Goal: Task Accomplishment & Management: Complete application form

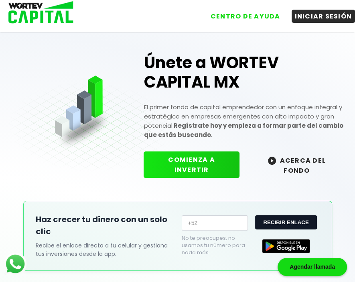
click at [53, 21] on img at bounding box center [38, 13] width 77 height 26
click at [53, 14] on img at bounding box center [38, 13] width 77 height 26
click at [34, 14] on img at bounding box center [38, 13] width 77 height 26
click at [34, 13] on img at bounding box center [38, 13] width 77 height 26
click at [34, 12] on img at bounding box center [38, 13] width 77 height 26
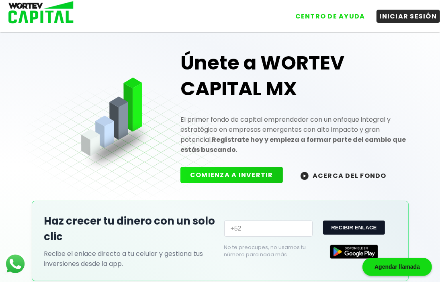
click at [47, 14] on img at bounding box center [38, 13] width 77 height 26
click at [46, 14] on img at bounding box center [38, 13] width 77 height 26
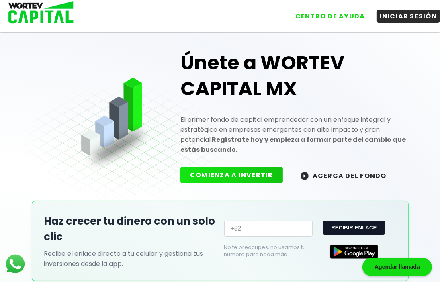
click at [46, 14] on img at bounding box center [38, 13] width 77 height 26
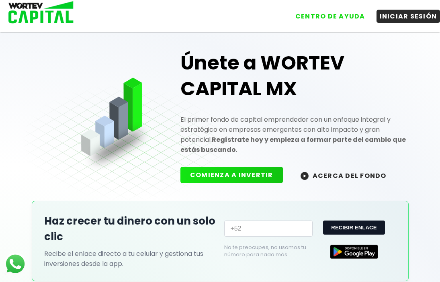
click at [60, 7] on img at bounding box center [38, 13] width 77 height 26
